Goal: Task Accomplishment & Management: Manage account settings

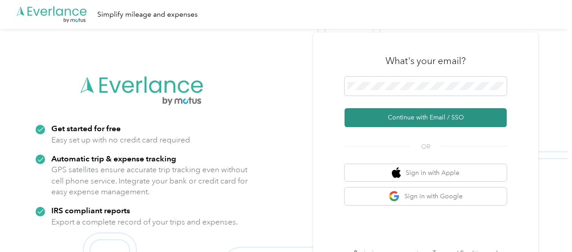
click at [424, 116] on button "Continue with Email / SSO" at bounding box center [426, 117] width 162 height 19
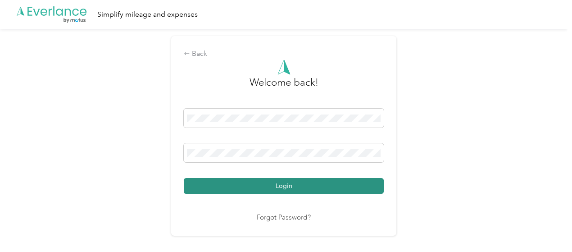
click at [285, 183] on button "Login" at bounding box center [284, 186] width 200 height 16
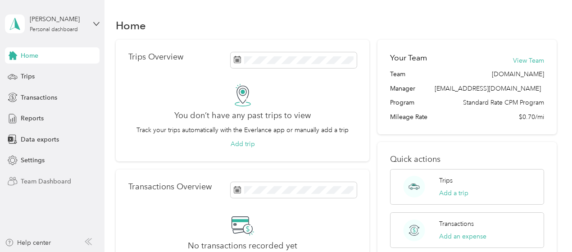
click at [50, 181] on span "Team Dashboard" at bounding box center [46, 181] width 50 height 9
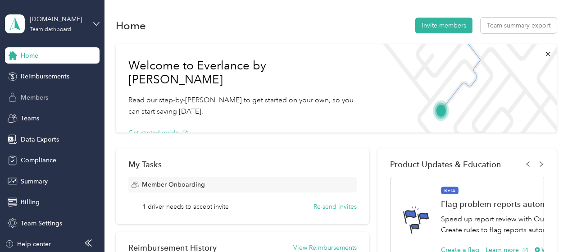
click at [32, 98] on span "Members" at bounding box center [34, 97] width 27 height 9
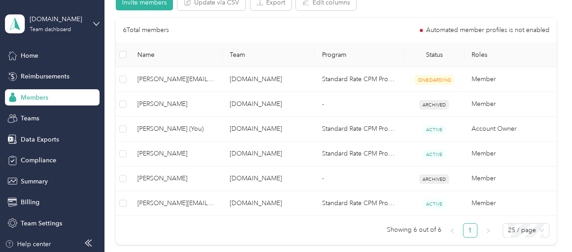
scroll to position [202, 0]
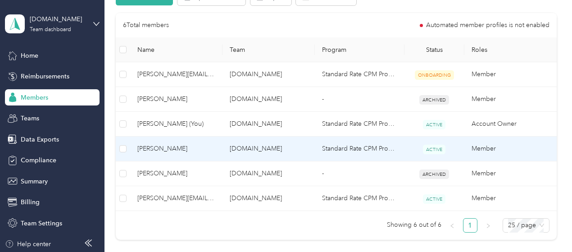
click at [160, 147] on span "[PERSON_NAME]" at bounding box center [176, 149] width 78 height 10
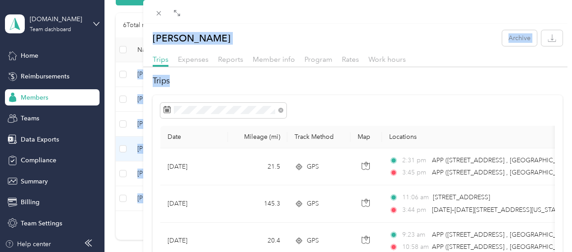
drag, startPoint x: 552, startPoint y: 123, endPoint x: 573, endPoint y: 178, distance: 58.9
click at [568, 178] on html "[DOMAIN_NAME] Team dashboard Home Reimbursements Members Teams Data Exports Com…" at bounding box center [284, 126] width 568 height 252
click at [283, 110] on icon at bounding box center [280, 110] width 5 height 5
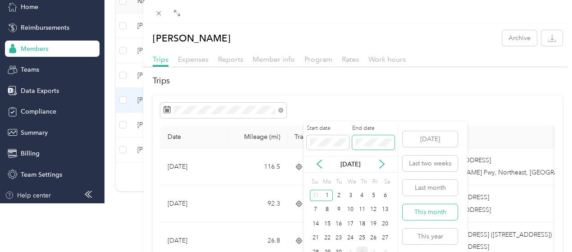
scroll to position [48, 0]
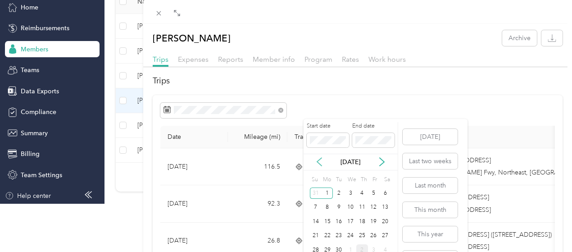
click at [318, 162] on icon at bounding box center [319, 161] width 9 height 9
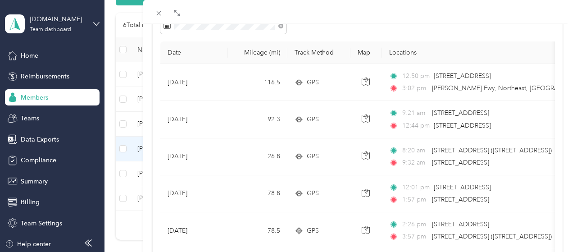
scroll to position [0, 0]
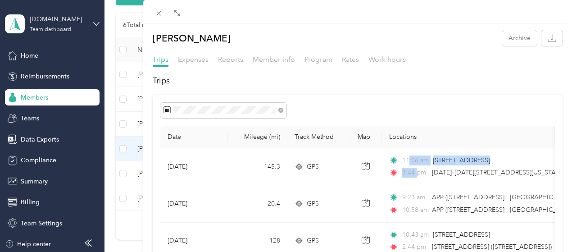
drag, startPoint x: 552, startPoint y: 149, endPoint x: 560, endPoint y: 168, distance: 20.4
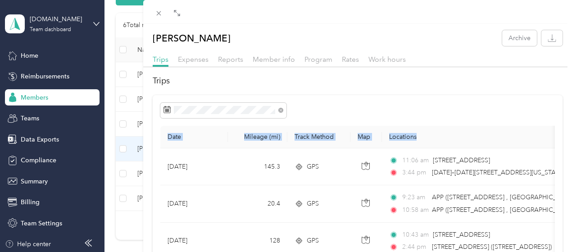
drag, startPoint x: 553, startPoint y: 104, endPoint x: 559, endPoint y: 138, distance: 34.7
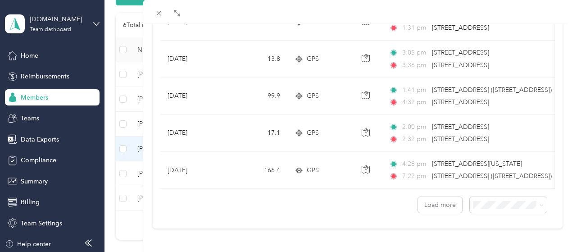
scroll to position [895, 0]
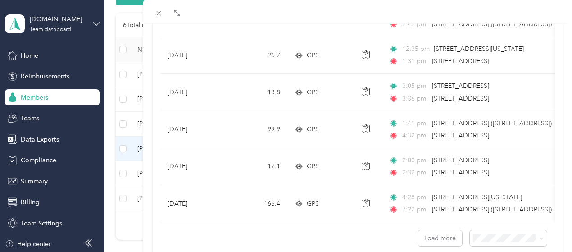
scroll to position [855, 0]
